Goal: Task Accomplishment & Management: Use online tool/utility

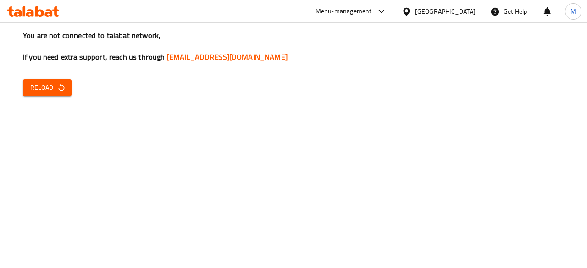
click at [61, 90] on icon "button" at bounding box center [61, 87] width 9 height 9
click at [57, 89] on icon "button" at bounding box center [61, 87] width 9 height 9
click at [53, 87] on span "Reload" at bounding box center [47, 87] width 34 height 11
click at [62, 86] on icon "button" at bounding box center [61, 87] width 9 height 9
click at [366, 15] on div "Menu-management" at bounding box center [344, 11] width 56 height 11
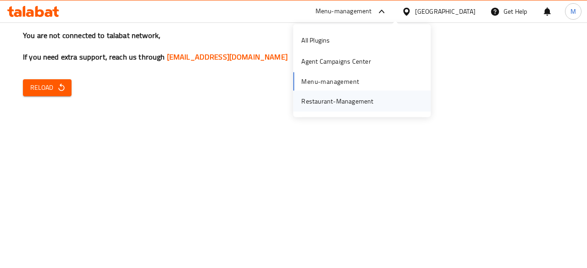
click at [355, 96] on div "Restaurant-Management" at bounding box center [337, 101] width 72 height 10
